Goal: Task Accomplishment & Management: Manage account settings

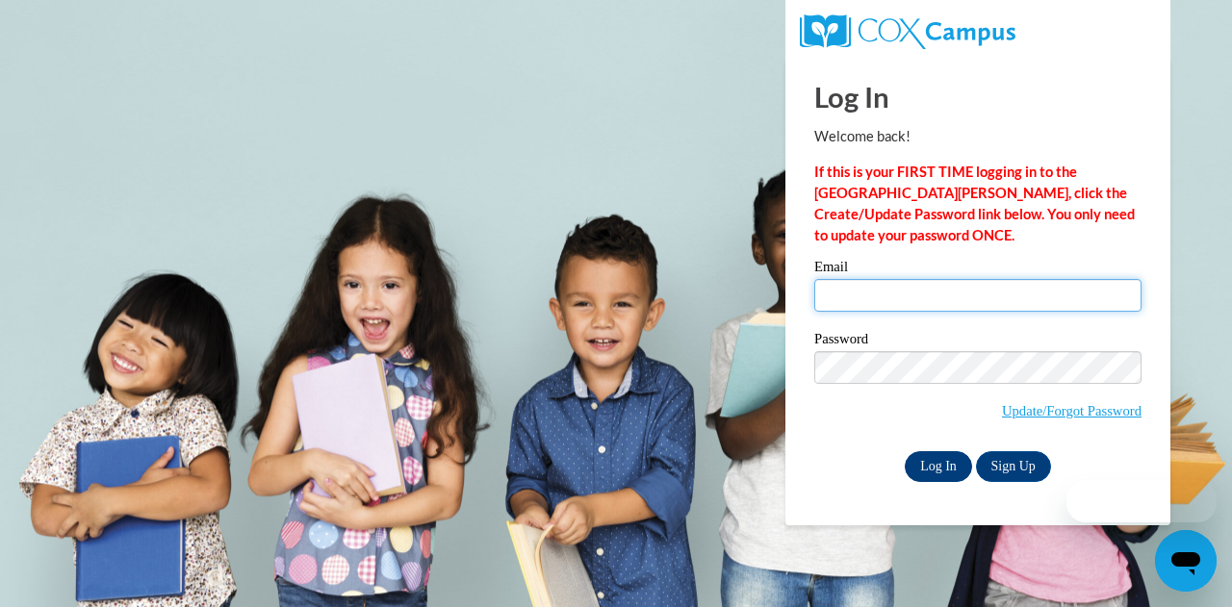
type input "[PERSON_NAME][EMAIL_ADDRESS][PERSON_NAME][DOMAIN_NAME]"
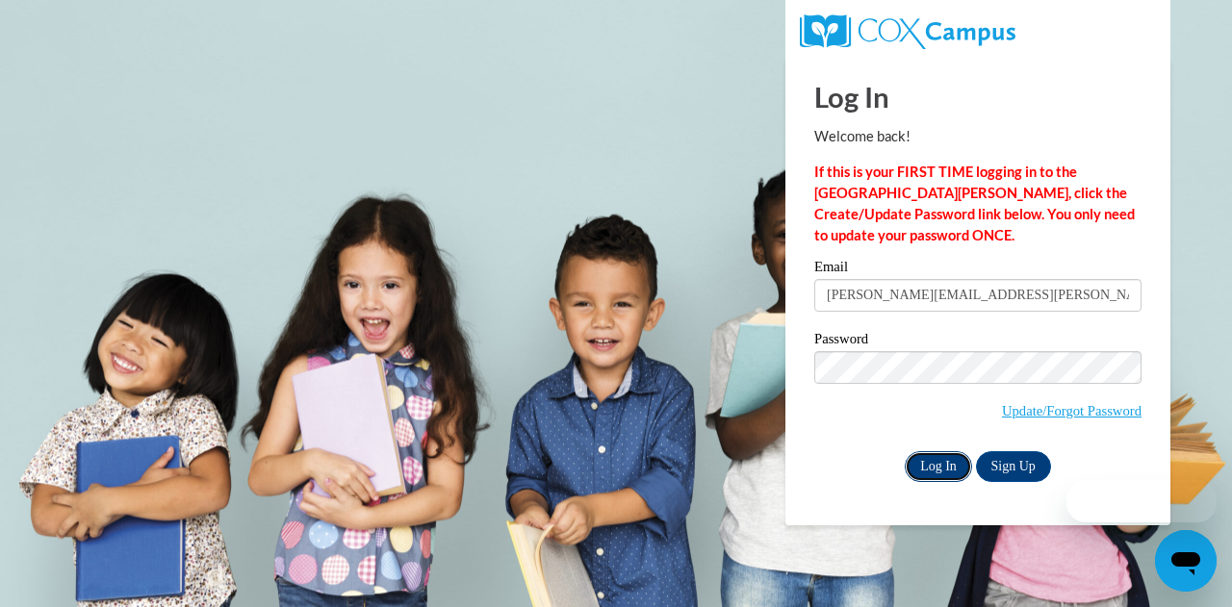
click at [936, 467] on input "Log In" at bounding box center [938, 466] width 67 height 31
